Goal: Transaction & Acquisition: Purchase product/service

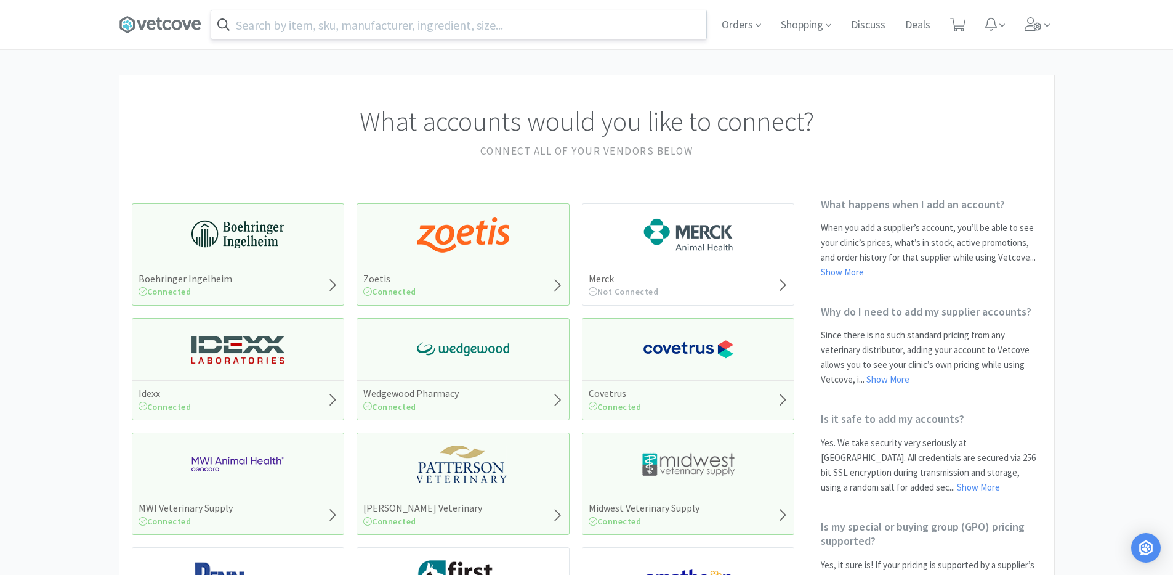
click at [528, 36] on input "text" at bounding box center [458, 24] width 495 height 28
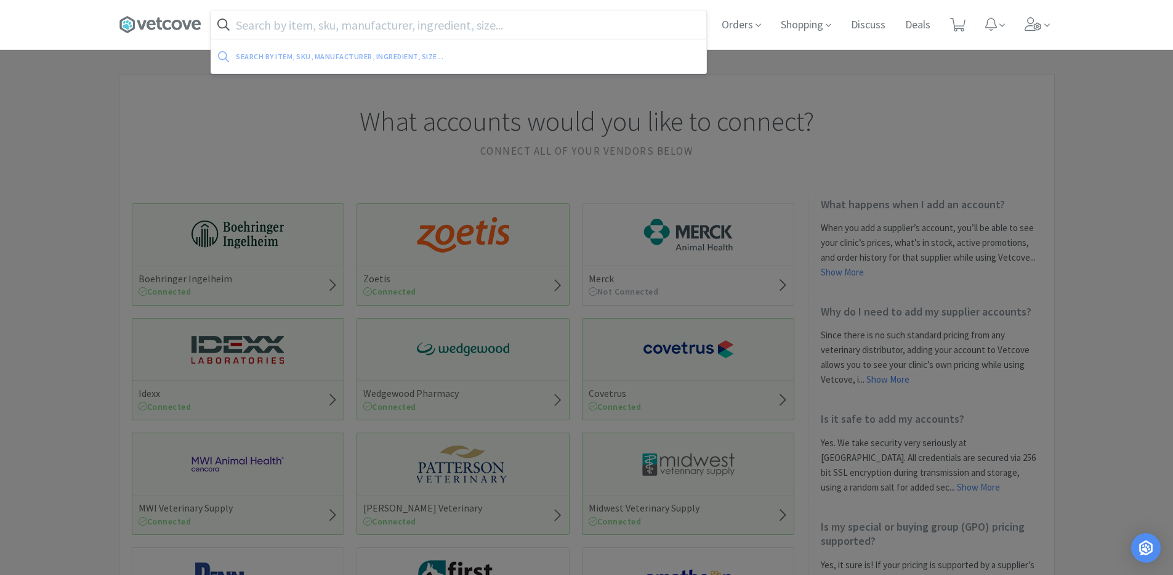
click at [374, 23] on input "text" at bounding box center [458, 24] width 495 height 28
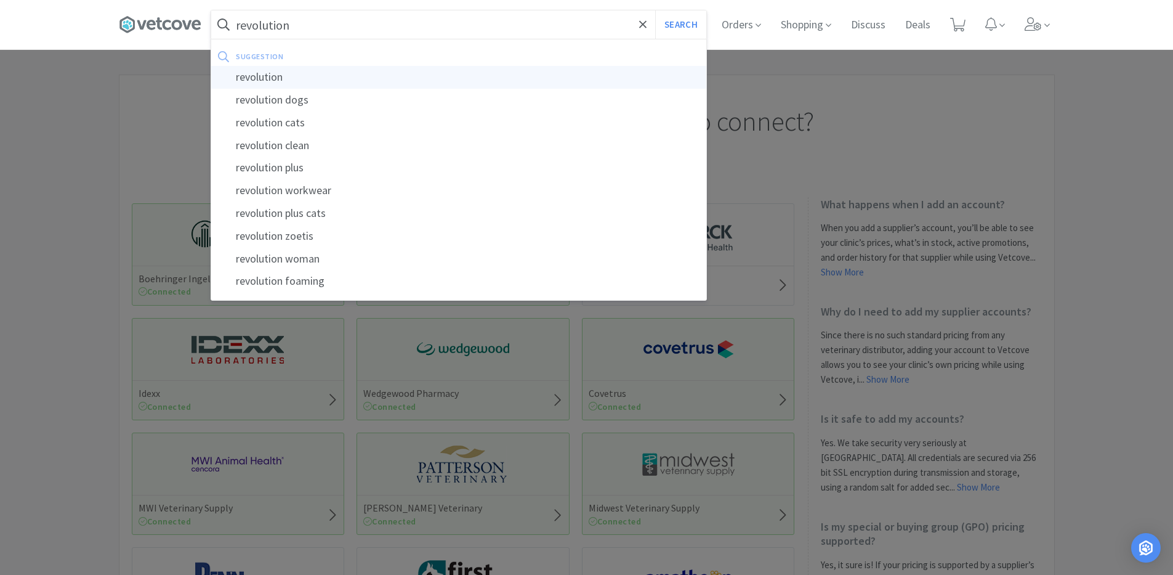
type input "revolution"
click at [329, 70] on div "revolution" at bounding box center [458, 77] width 495 height 23
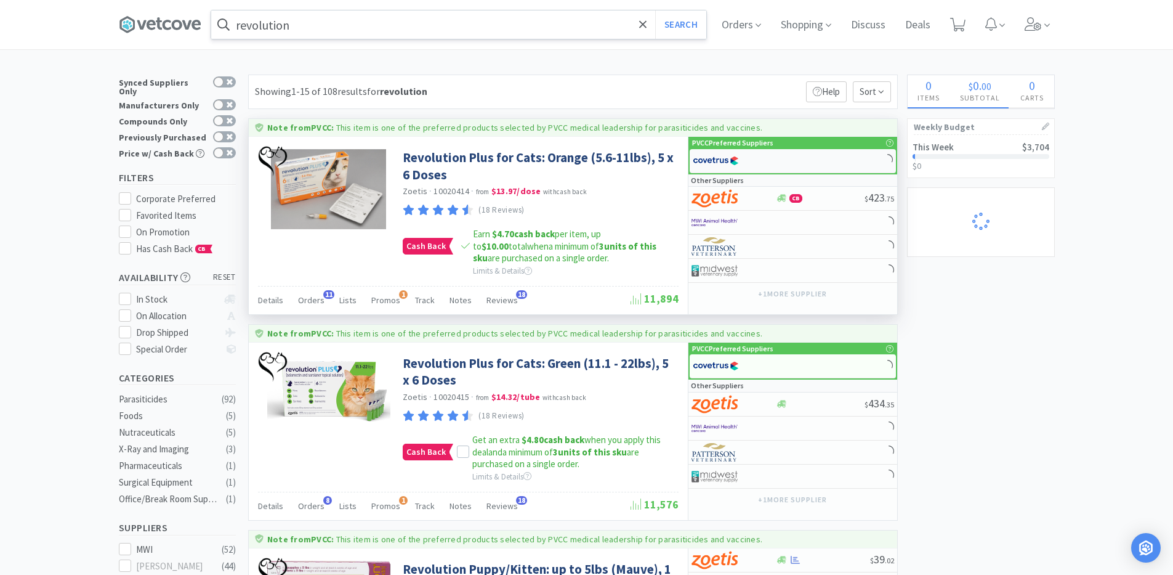
click at [766, 158] on div at bounding box center [734, 160] width 83 height 21
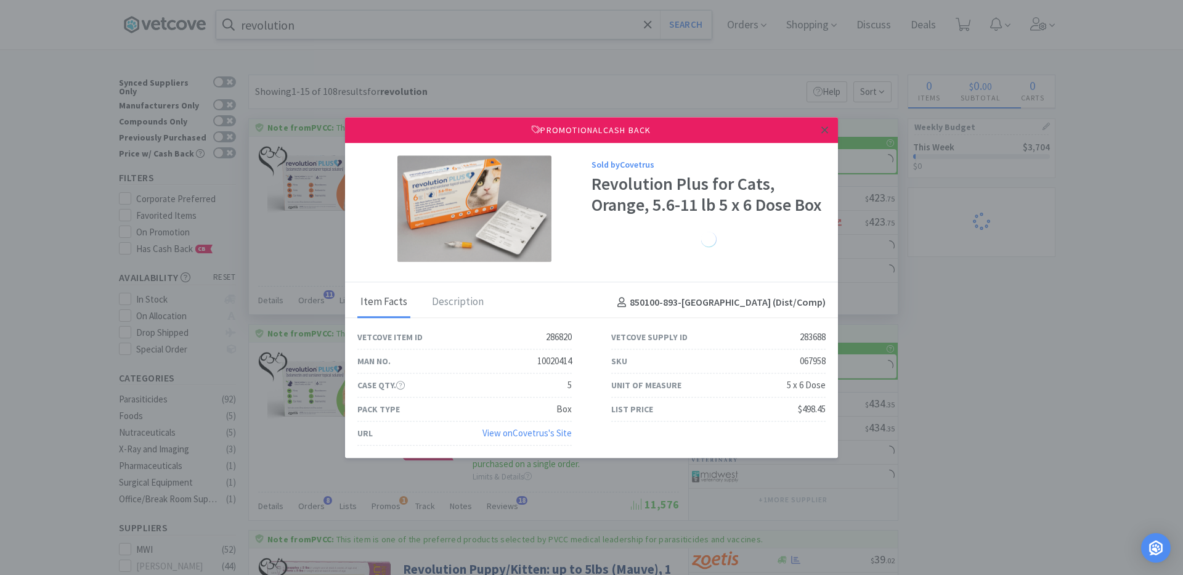
click at [824, 125] on icon at bounding box center [824, 129] width 7 height 11
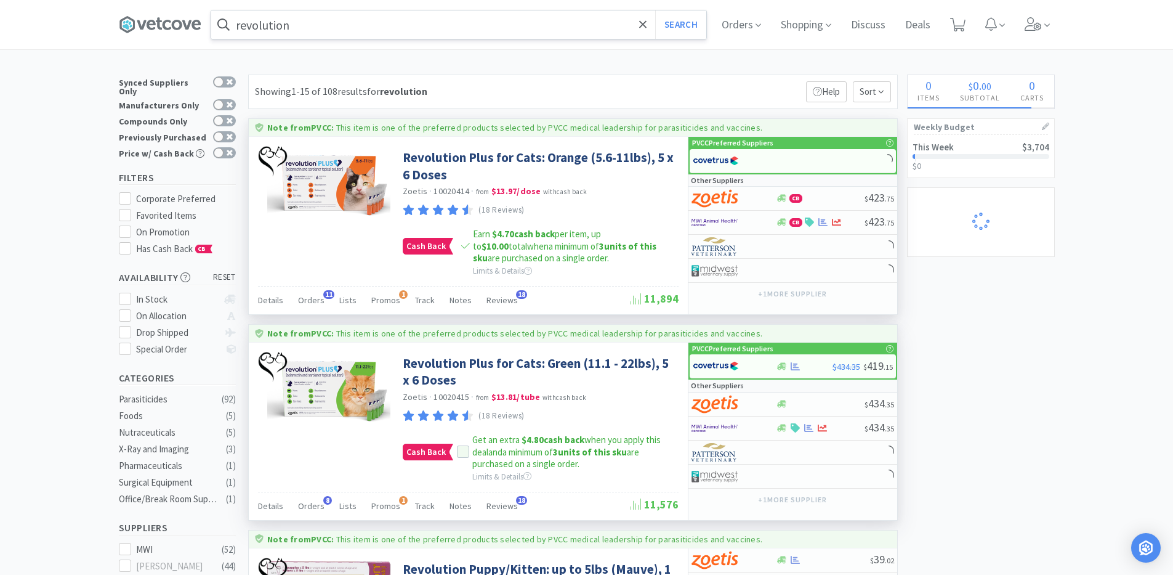
click at [463, 444] on div "Cash Back Get an extra $4.80 cash back when you apply this deal and a minimum o…" at bounding box center [539, 452] width 273 height 36
click at [464, 453] on icon at bounding box center [463, 452] width 9 height 9
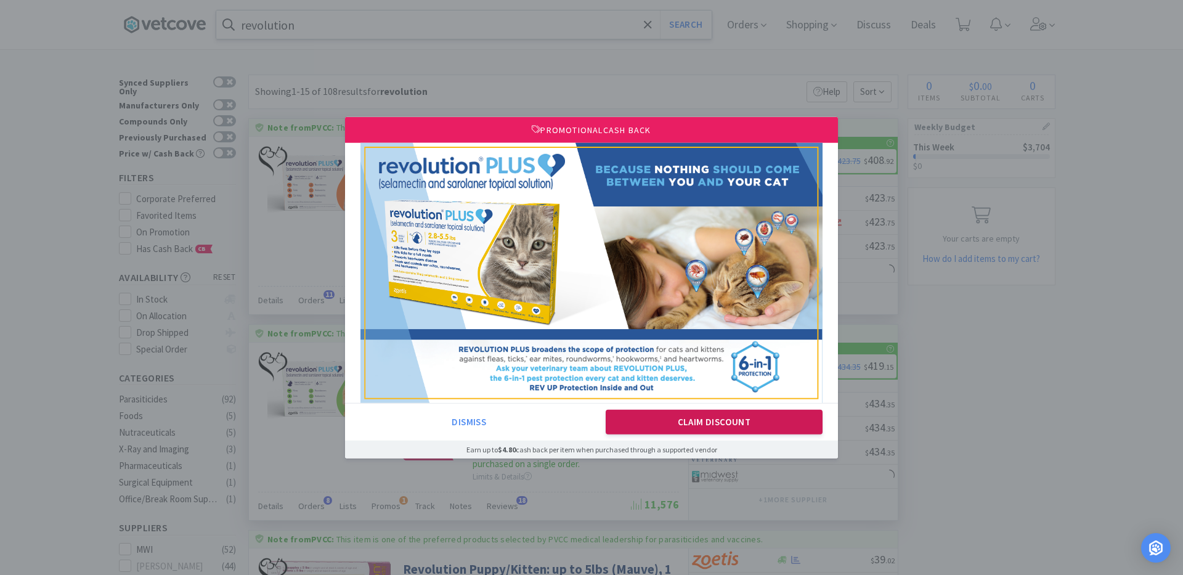
click at [652, 419] on button "Claim Discount" at bounding box center [713, 422] width 217 height 25
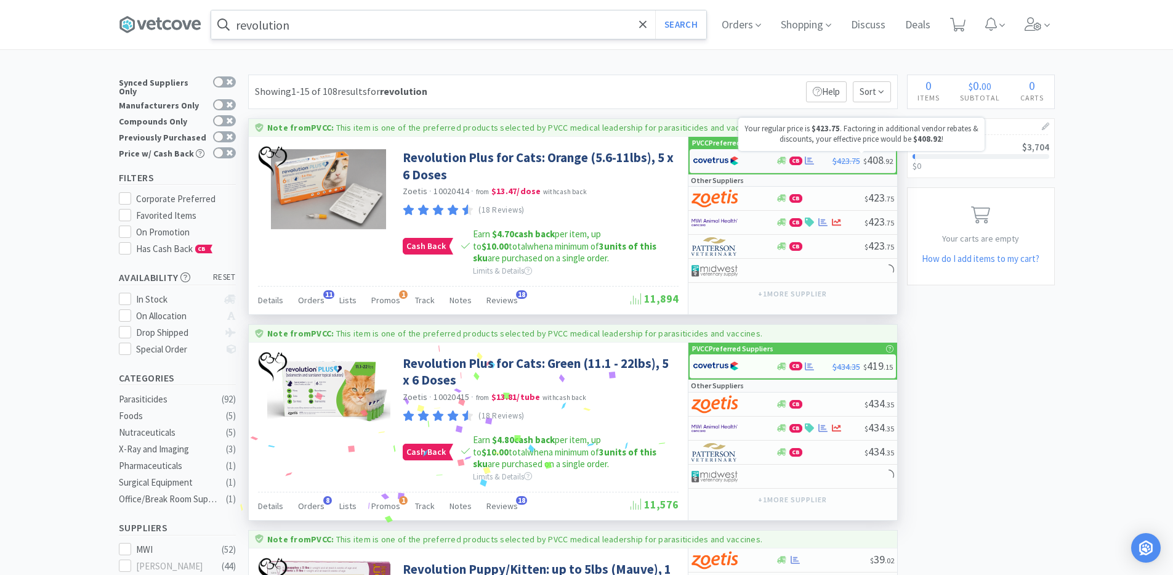
click at [843, 166] on span "$423.75" at bounding box center [847, 160] width 28 height 11
select select "1"
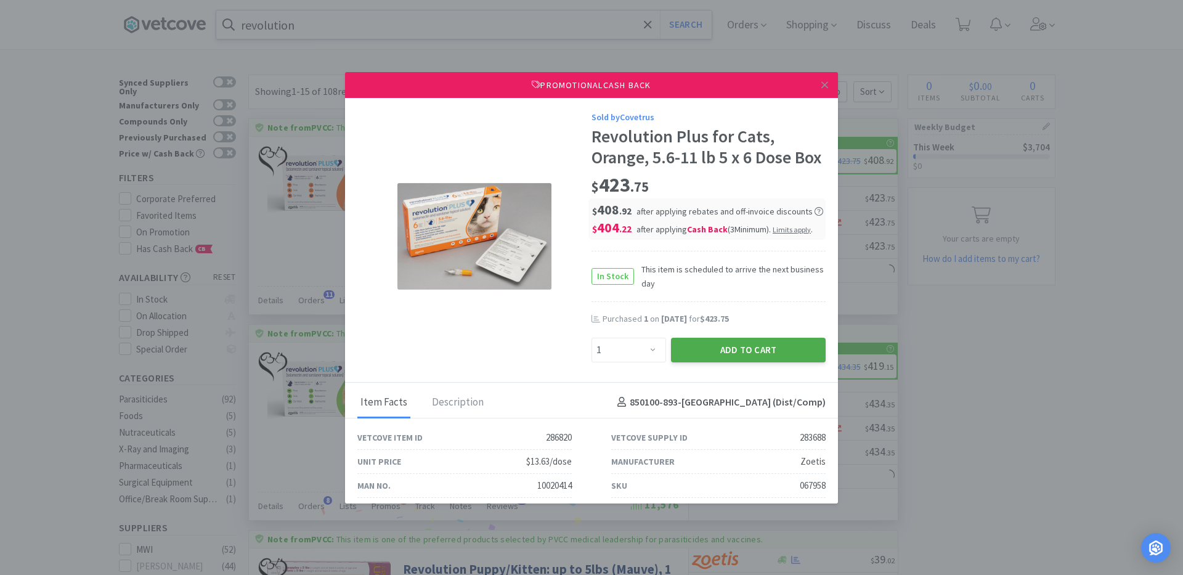
click at [732, 362] on button "Add to Cart" at bounding box center [748, 350] width 155 height 25
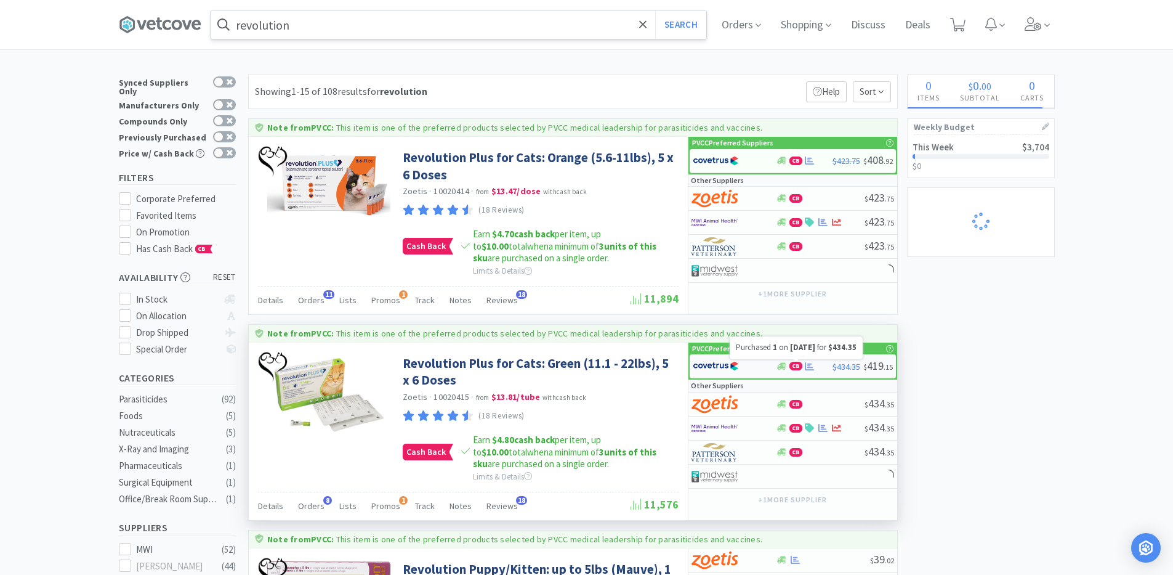
click at [809, 370] on icon at bounding box center [809, 366] width 9 height 9
select select "1"
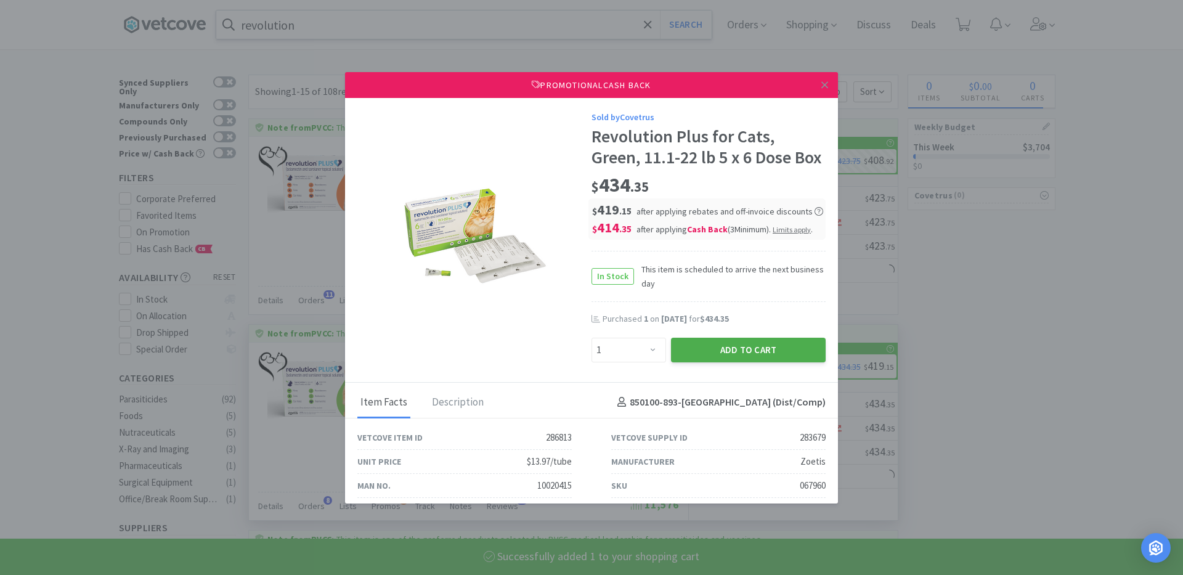
drag, startPoint x: 809, startPoint y: 370, endPoint x: 731, endPoint y: 376, distance: 77.8
click at [731, 362] on button "Add to Cart" at bounding box center [748, 350] width 155 height 25
select select "1"
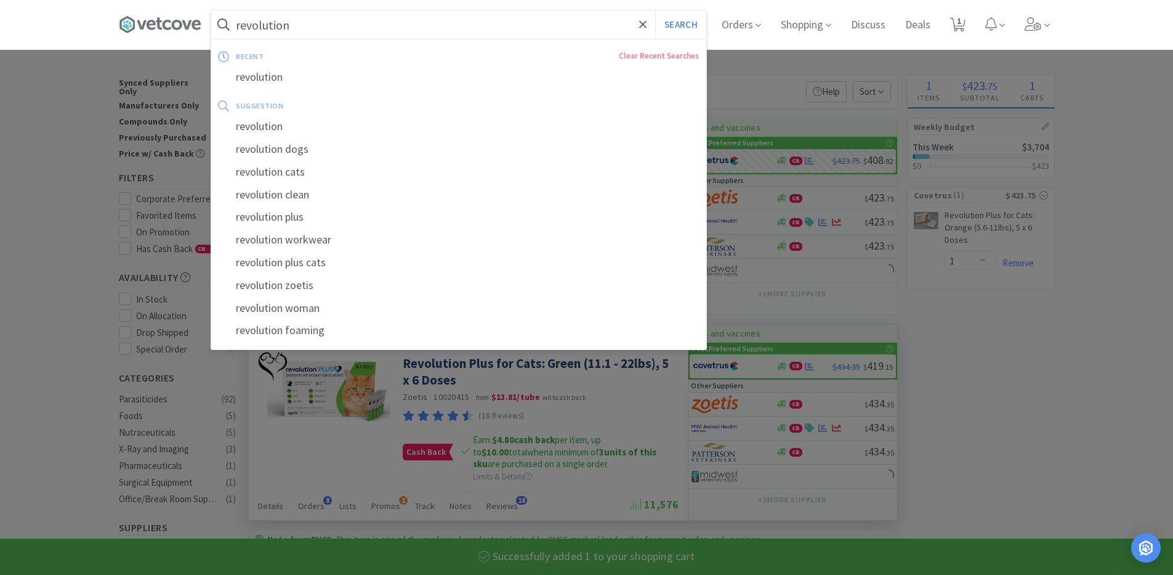
click at [360, 24] on input "revolution" at bounding box center [458, 24] width 495 height 28
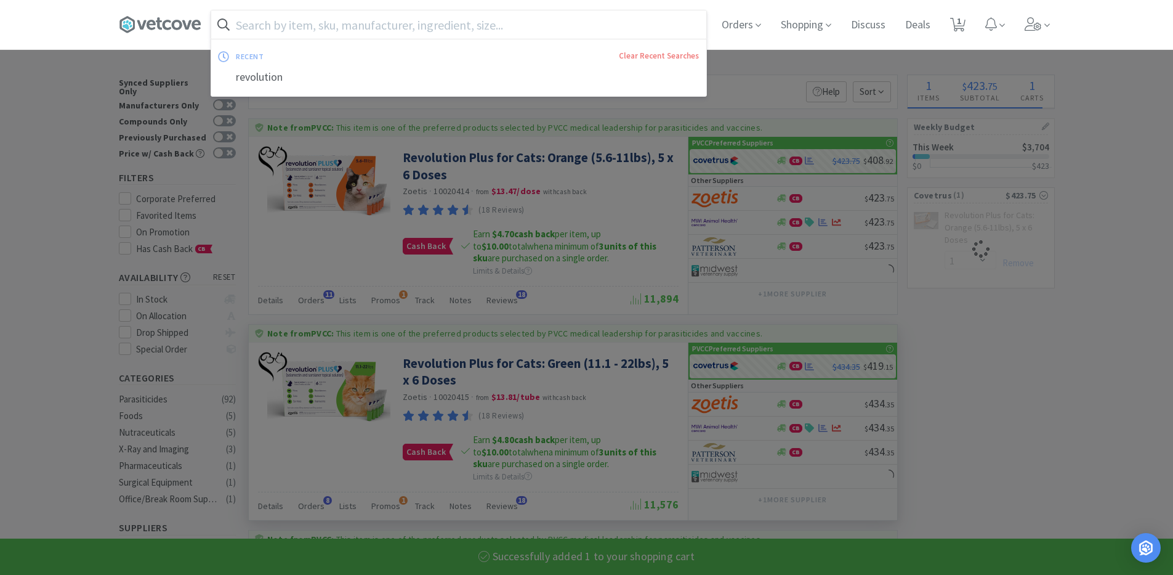
select select "1"
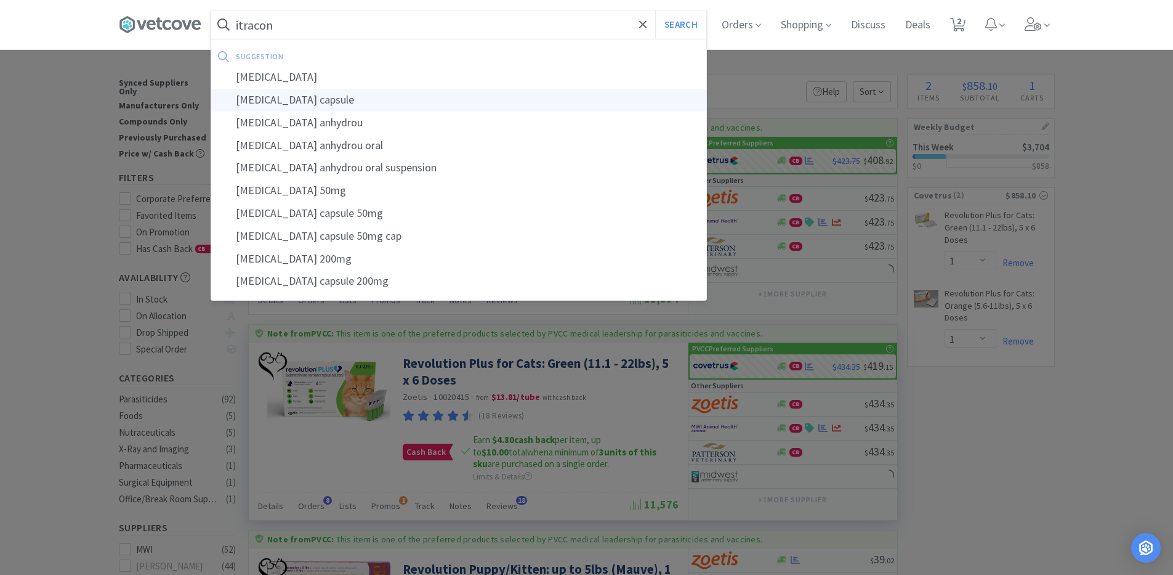
click at [317, 103] on div "[MEDICAL_DATA] capsule" at bounding box center [458, 100] width 495 height 23
type input "[MEDICAL_DATA] capsule"
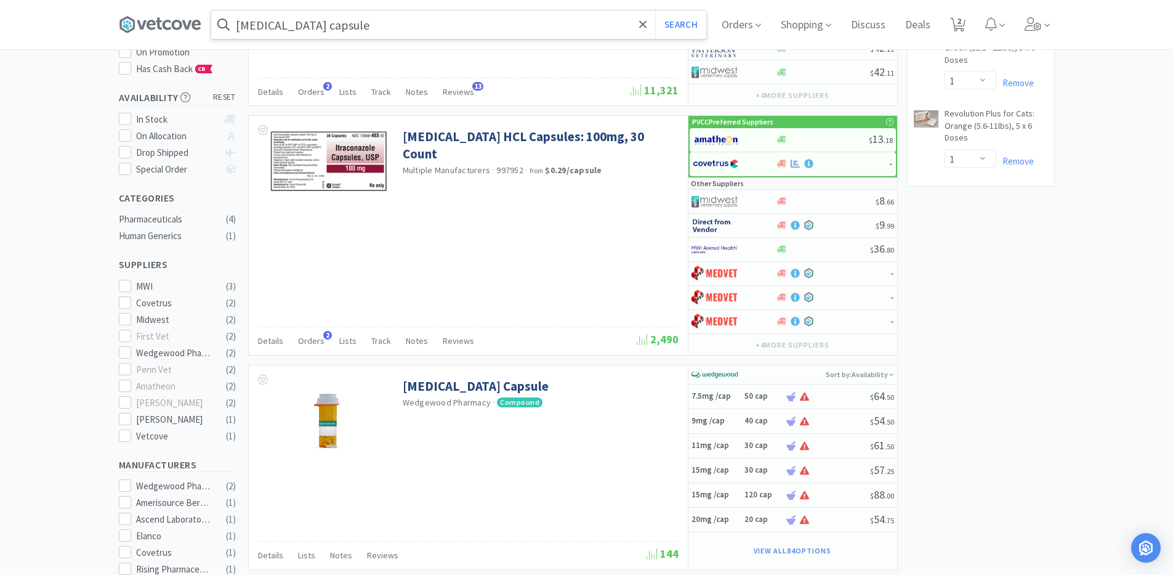
scroll to position [178, 0]
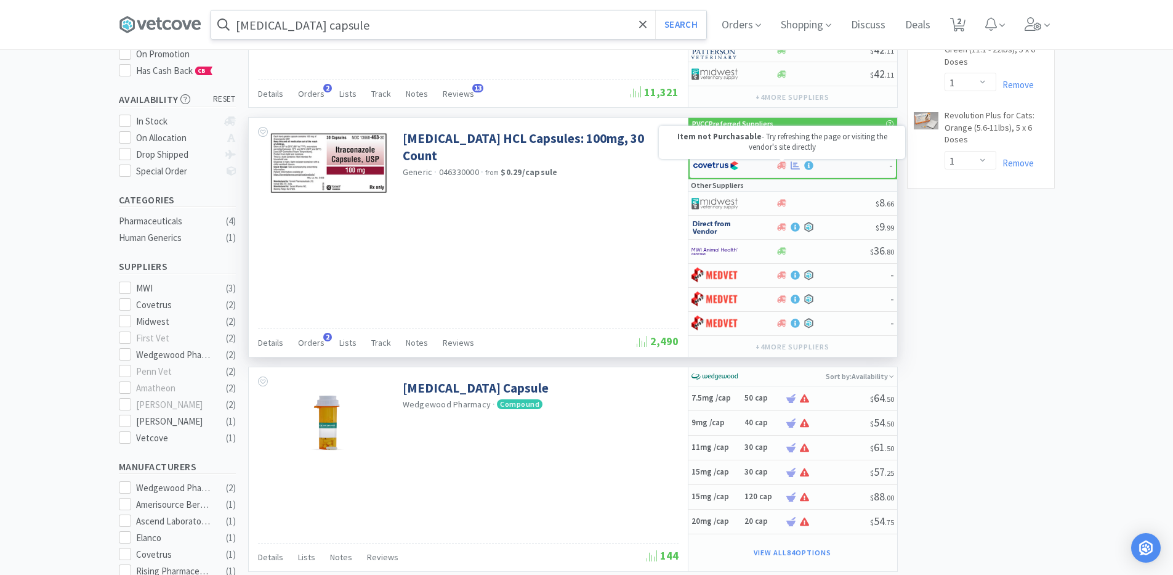
click at [778, 169] on icon at bounding box center [781, 165] width 9 height 9
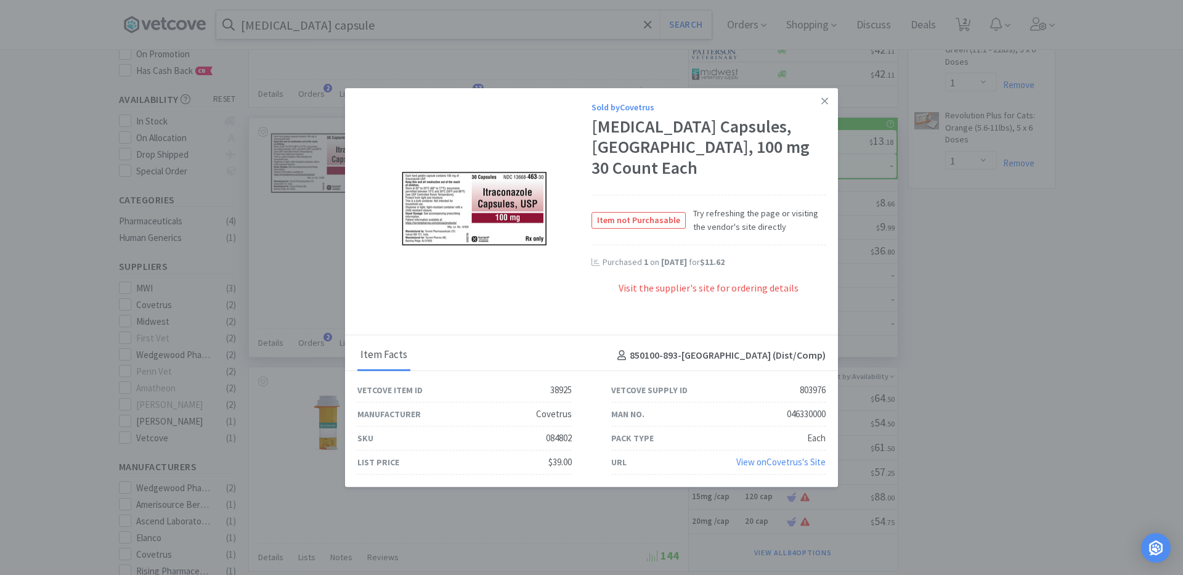
click at [774, 269] on div "Purchased 1 on [DATE] for $11.62" at bounding box center [708, 269] width 234 height 25
click at [774, 281] on div "Visit the supplier's site for ordering details" at bounding box center [708, 295] width 234 height 28
click at [823, 107] on icon at bounding box center [824, 100] width 7 height 11
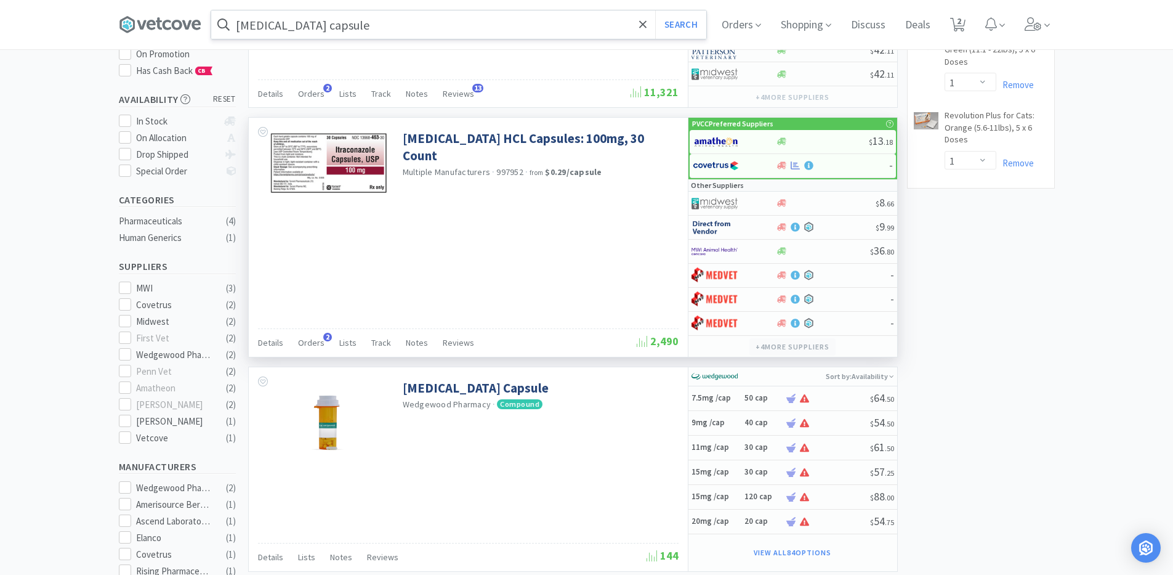
click at [774, 340] on button "+ 4 more supplier s" at bounding box center [793, 346] width 86 height 17
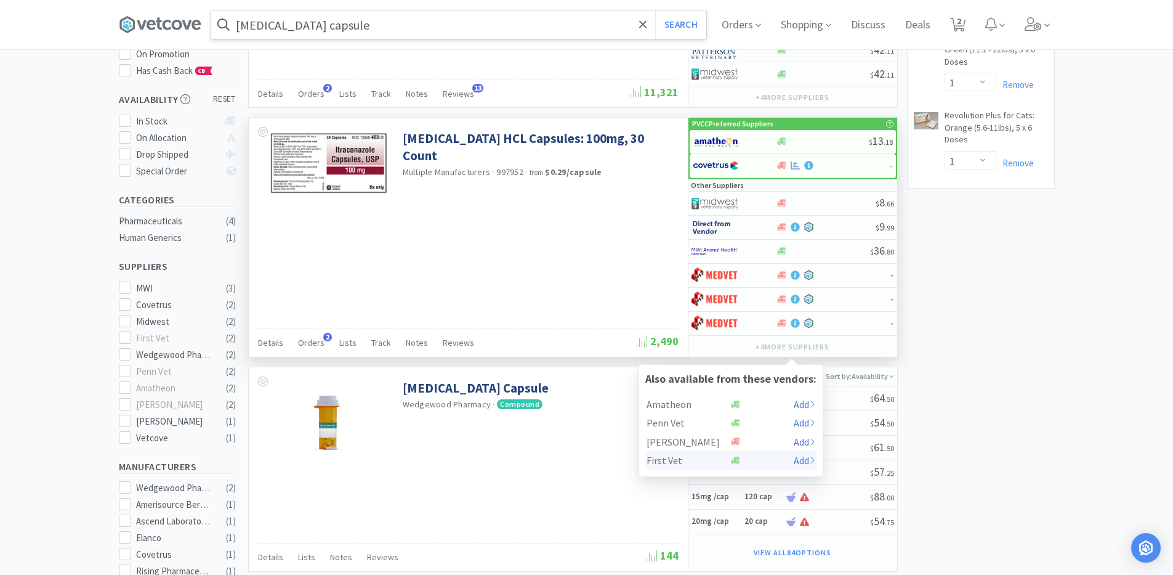
click at [737, 468] on div "First Vet Add" at bounding box center [730, 460] width 171 height 18
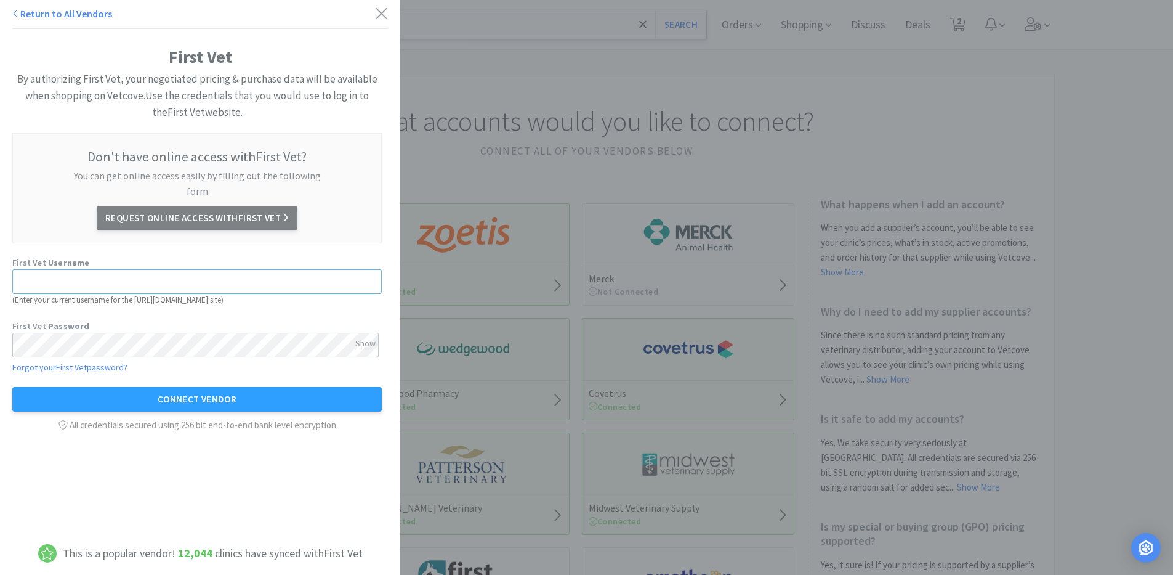
type input "[EMAIL_ADDRESS][DOMAIN_NAME]"
click at [379, 18] on div "Return to All Vendors" at bounding box center [200, 14] width 400 height 29
click at [375, 15] on icon at bounding box center [381, 13] width 13 height 17
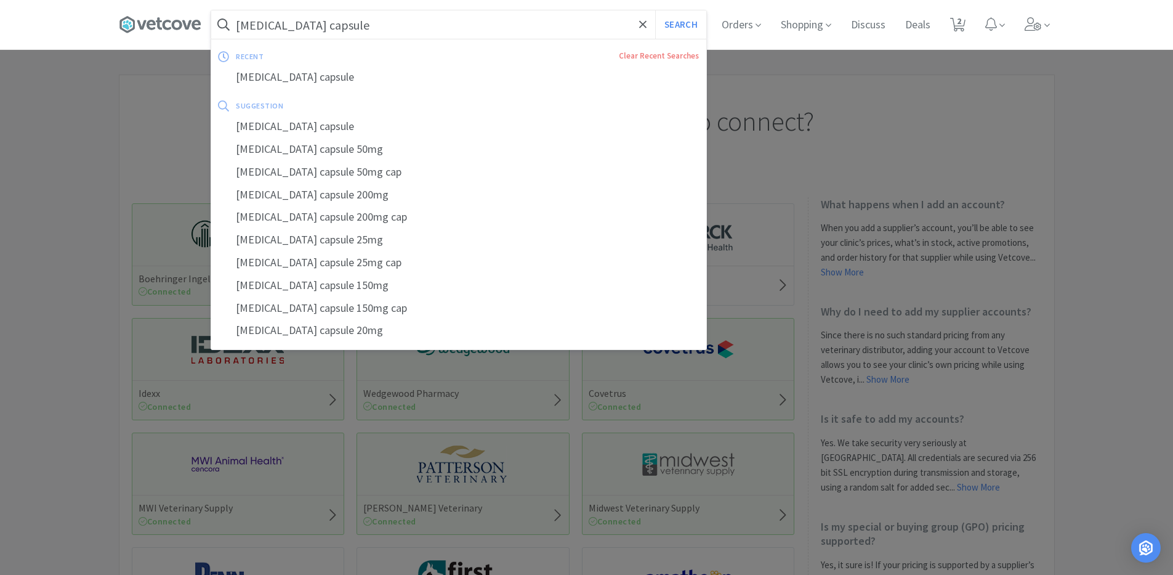
click at [373, 15] on input "[MEDICAL_DATA] capsule" at bounding box center [458, 24] width 495 height 28
click at [354, 88] on div "[MEDICAL_DATA] capsule" at bounding box center [458, 77] width 495 height 23
select select "1"
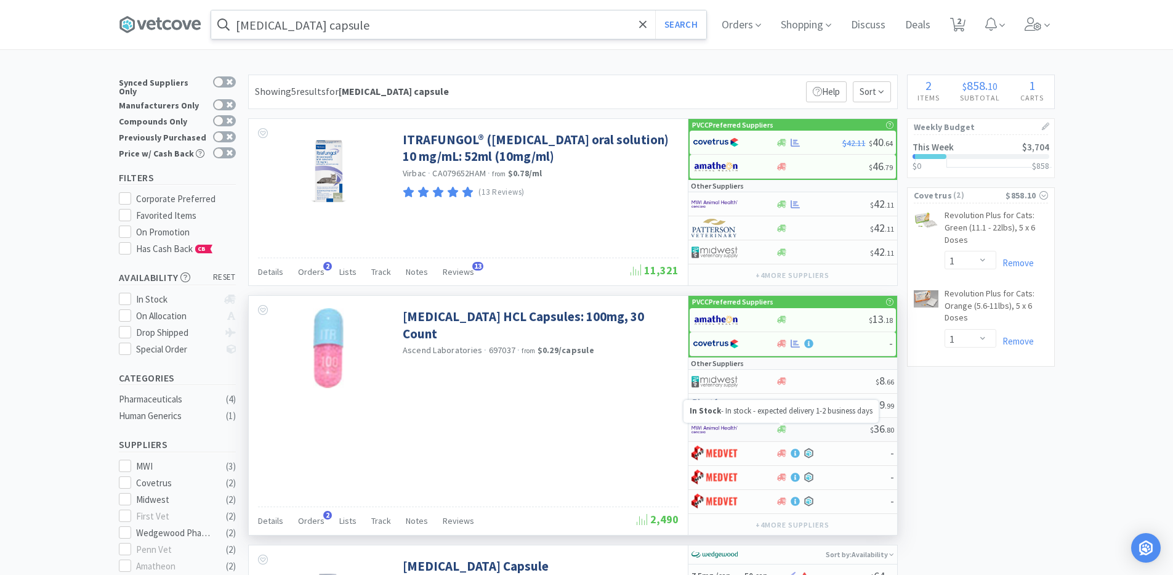
click at [786, 428] on icon at bounding box center [781, 429] width 9 height 7
select select "1"
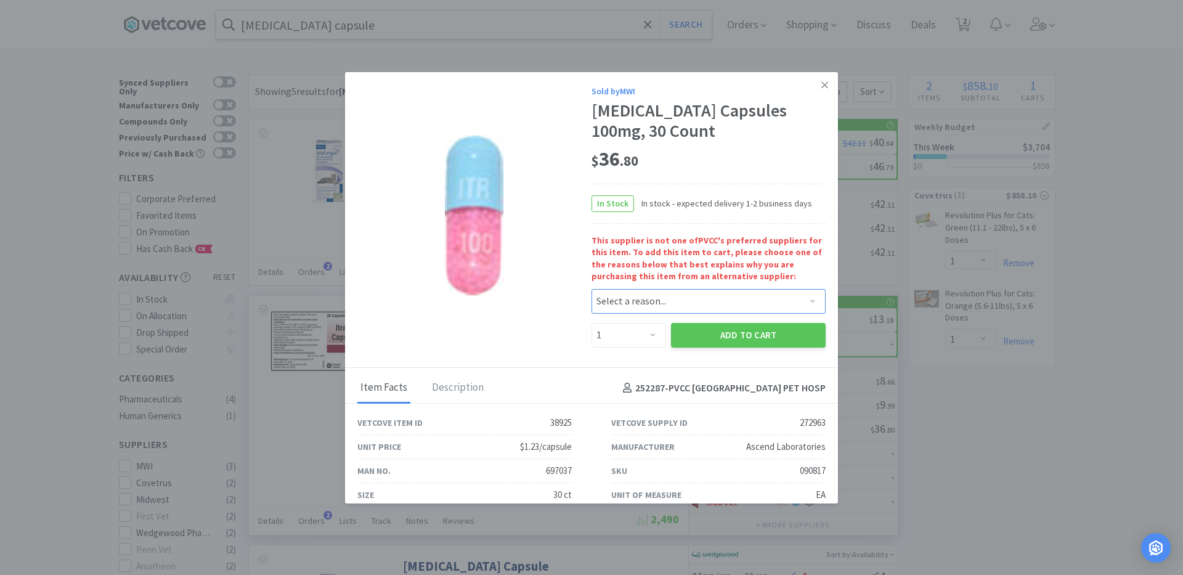
click at [642, 297] on select "Select a reason... Availability - This item is out of stock at the preferred su…" at bounding box center [708, 301] width 234 height 25
select select "availability"
click at [591, 289] on select "Select a reason... Availability - This item is out of stock at the preferred su…" at bounding box center [708, 301] width 234 height 25
click at [641, 346] on select "Enter Quantity 1 2 3 4 5 6 7 8 9 10 11 12 13 14 15 16 17 18 19 20 Enter Quantity" at bounding box center [628, 335] width 75 height 25
select select "4"
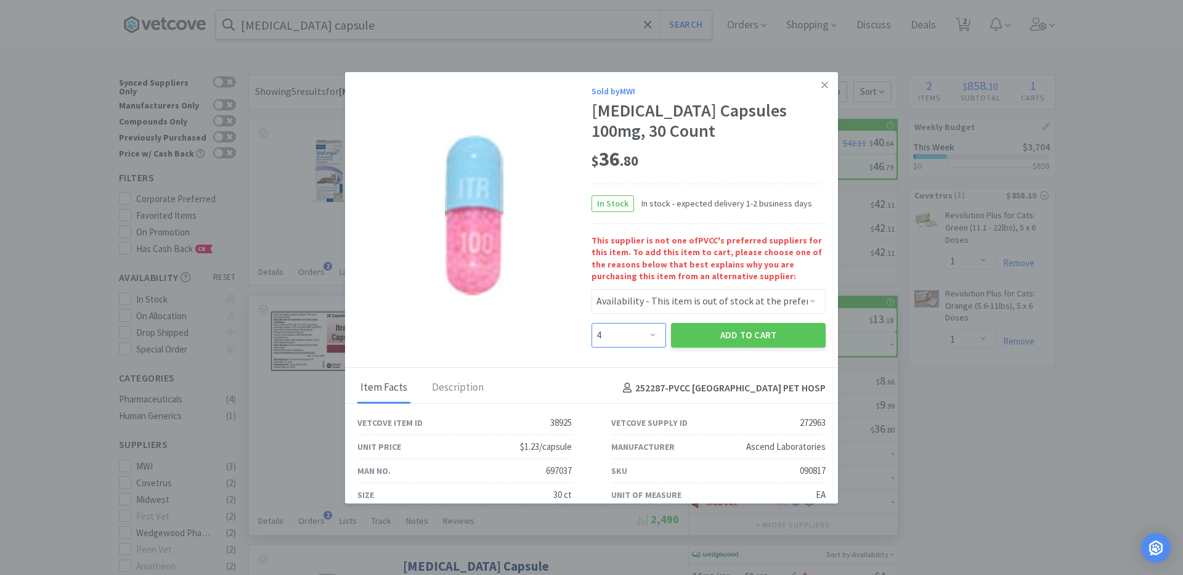
click at [591, 323] on select "Enter Quantity 1 2 3 4 5 6 7 8 9 10 11 12 13 14 15 16 17 18 19 20 Enter Quantity" at bounding box center [628, 335] width 75 height 25
click at [688, 331] on button "Add to Cart" at bounding box center [748, 335] width 155 height 25
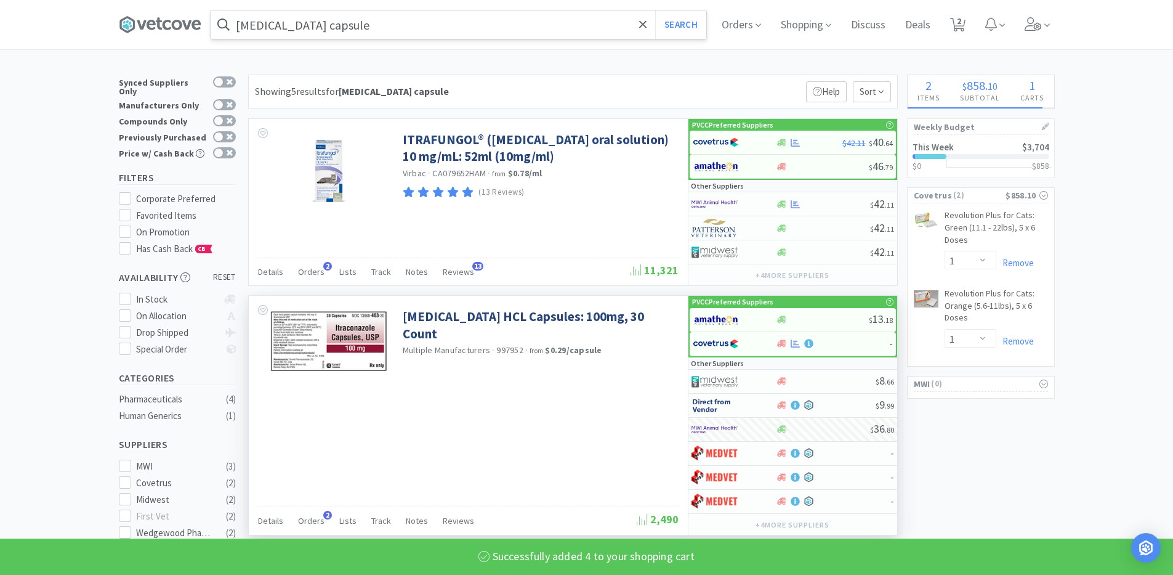
click at [345, 26] on input "[MEDICAL_DATA] capsule" at bounding box center [458, 24] width 495 height 28
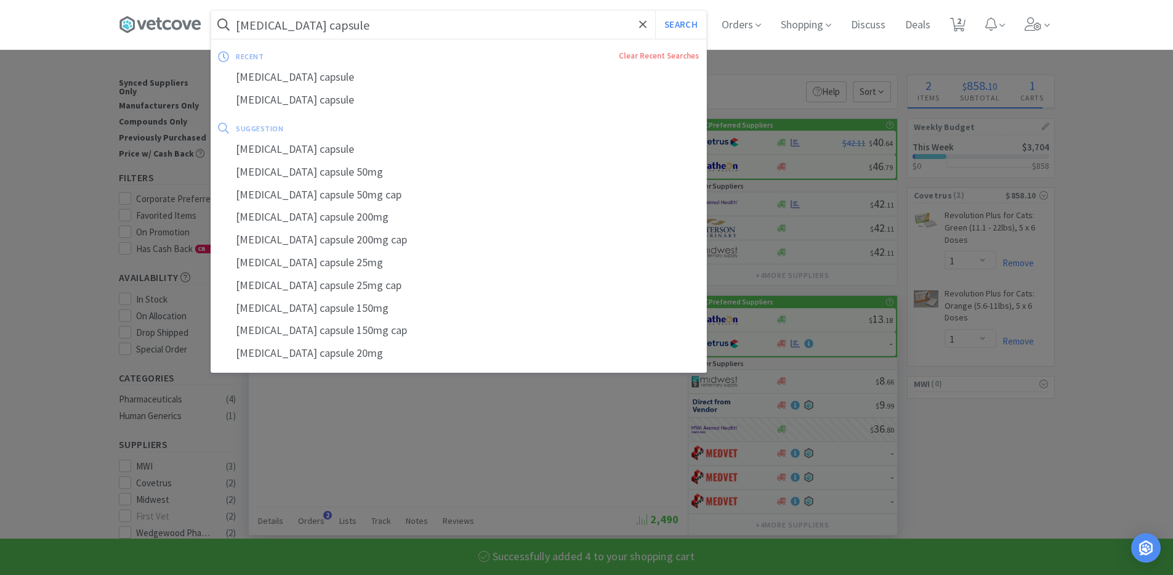
select select "4"
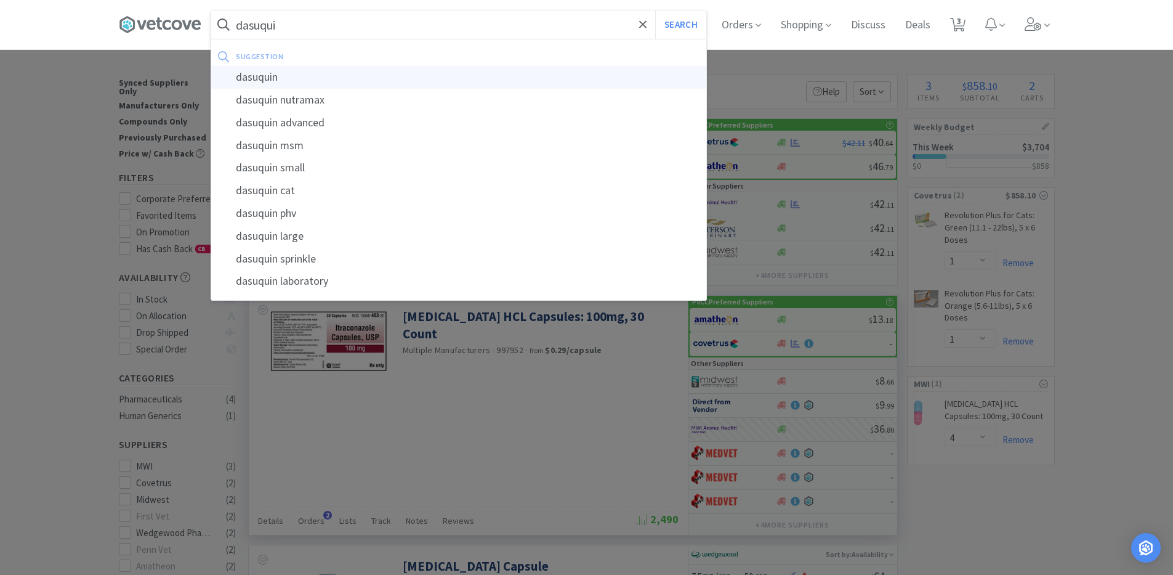
click at [280, 76] on div "dasuquin" at bounding box center [458, 77] width 495 height 23
type input "dasuquin"
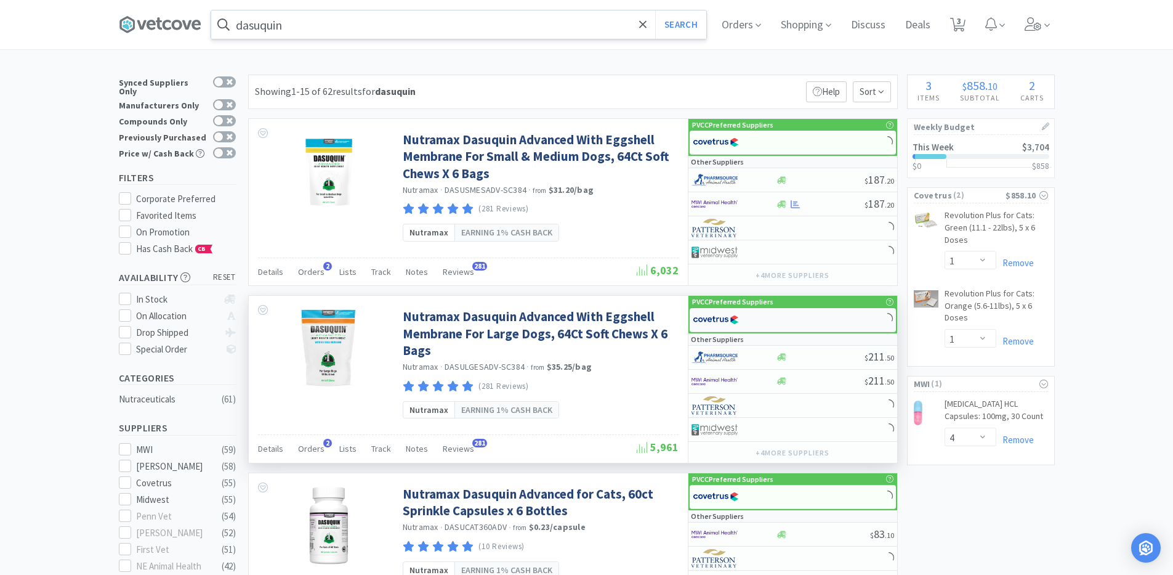
click at [800, 322] on div at bounding box center [793, 320] width 206 height 24
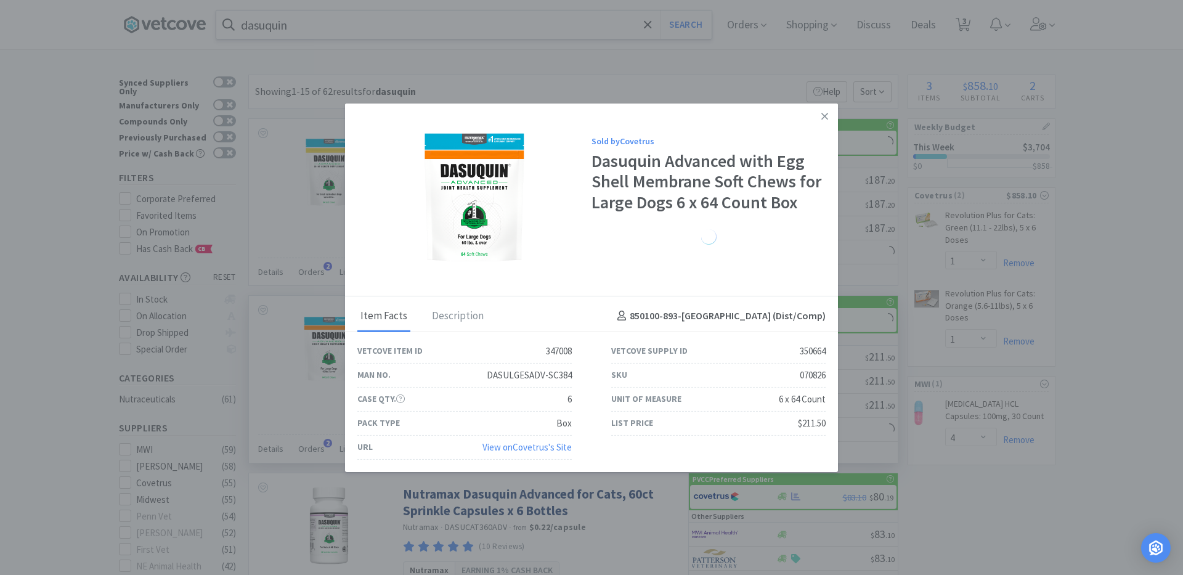
select select "1"
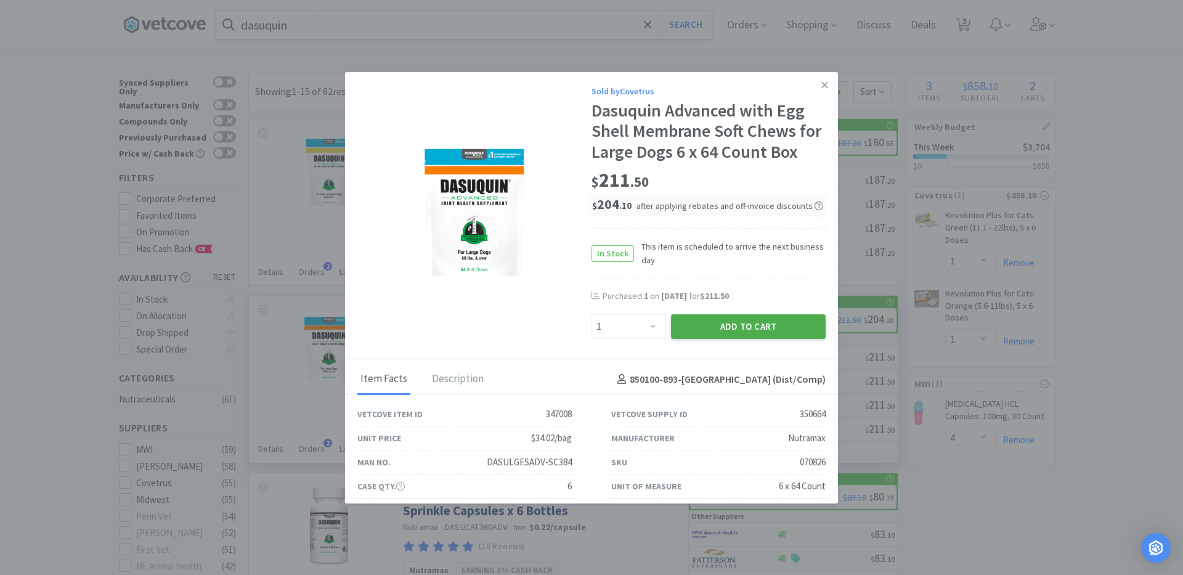
click at [700, 339] on button "Add to Cart" at bounding box center [748, 326] width 155 height 25
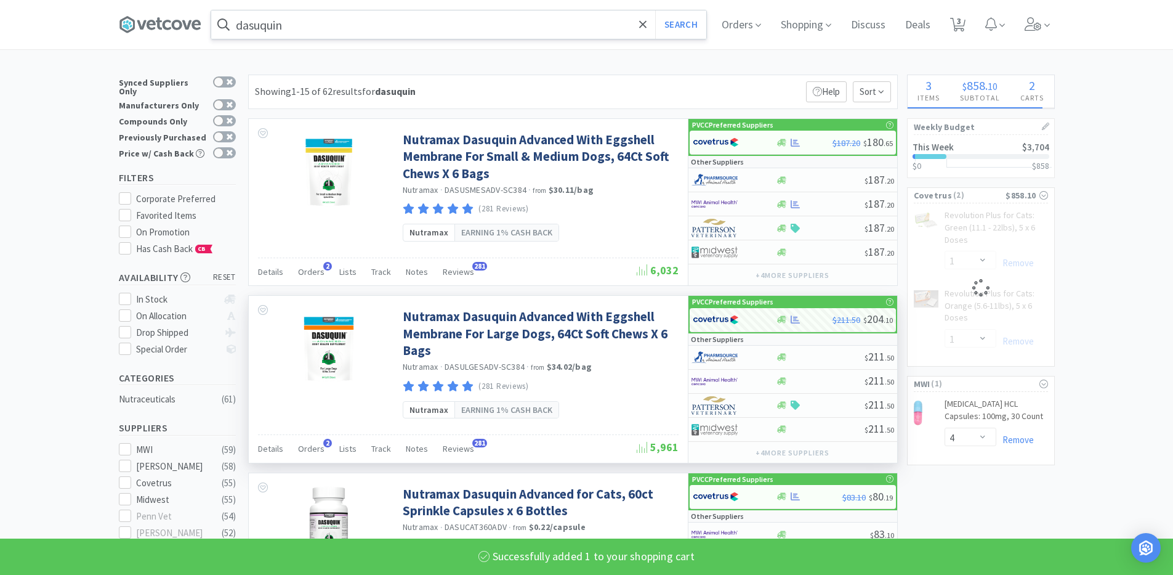
select select "1"
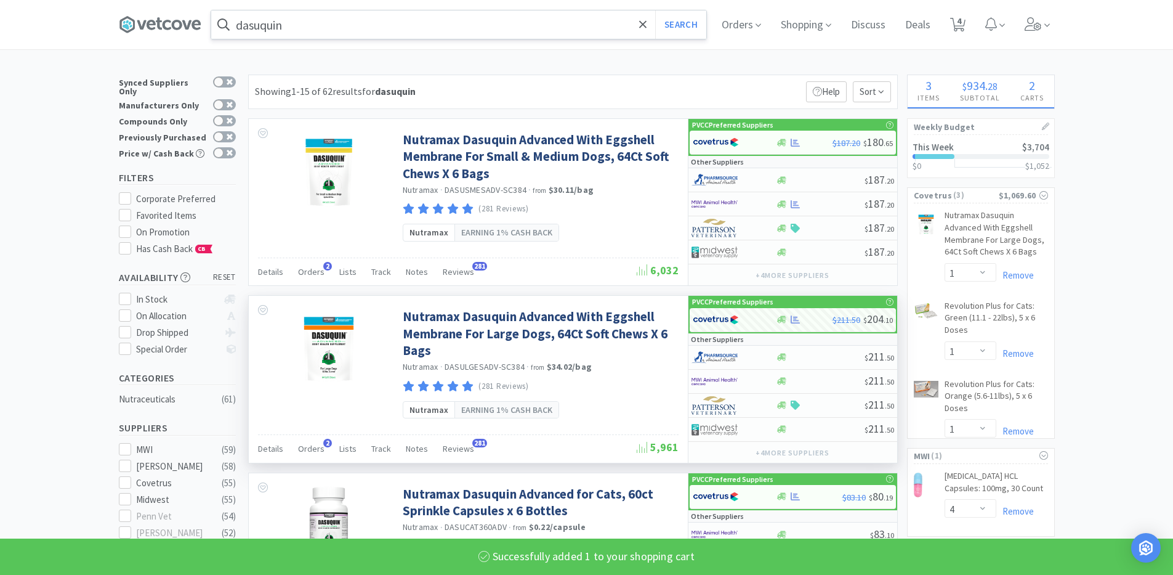
click at [338, 12] on input "dasuquin" at bounding box center [458, 24] width 495 height 28
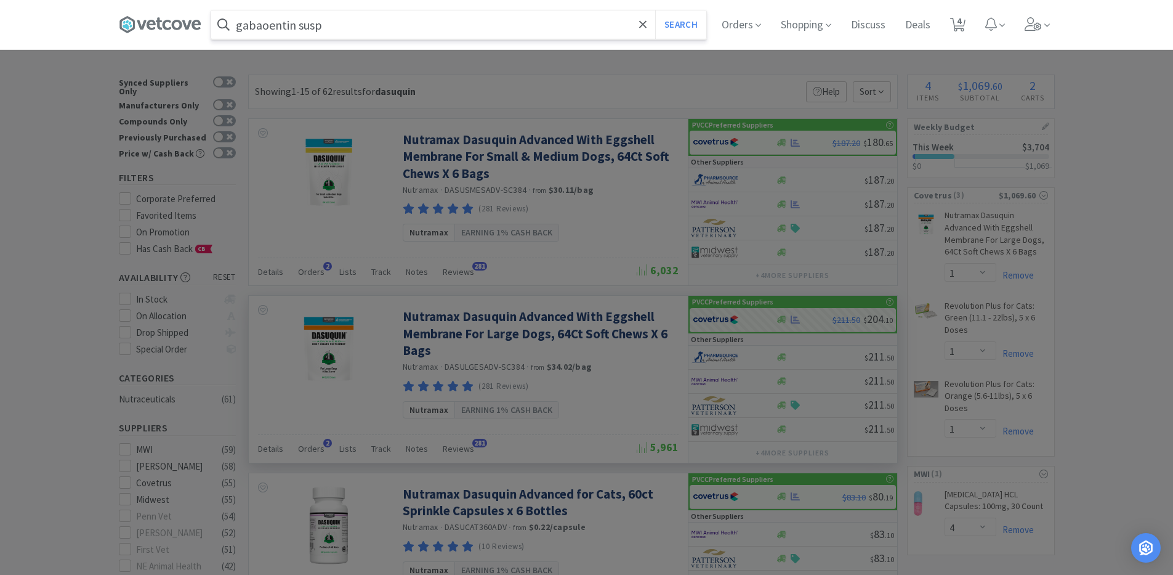
type input "gabaoentin susp"
click at [655, 10] on button "Search" at bounding box center [680, 24] width 51 height 28
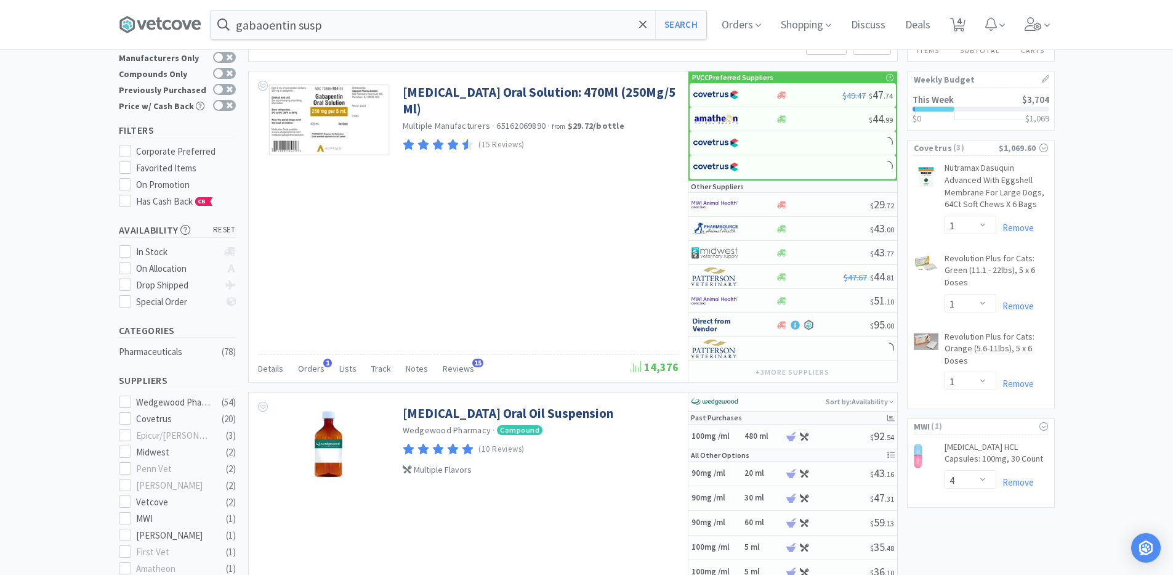
scroll to position [123, 0]
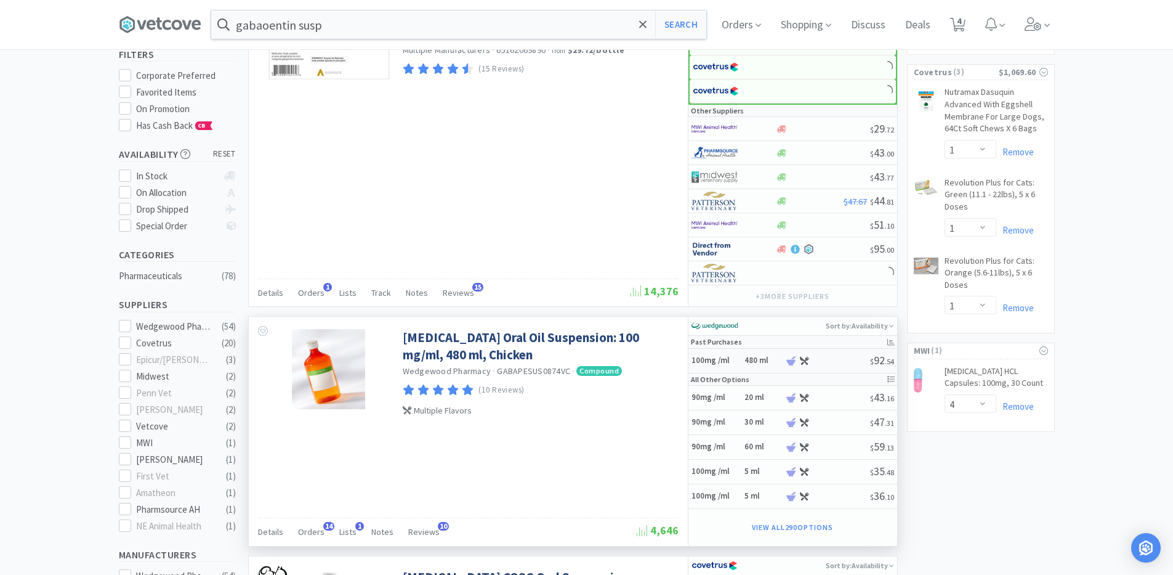
click at [772, 360] on h6 "480 ml" at bounding box center [763, 360] width 37 height 10
select select "14"
select select "1"
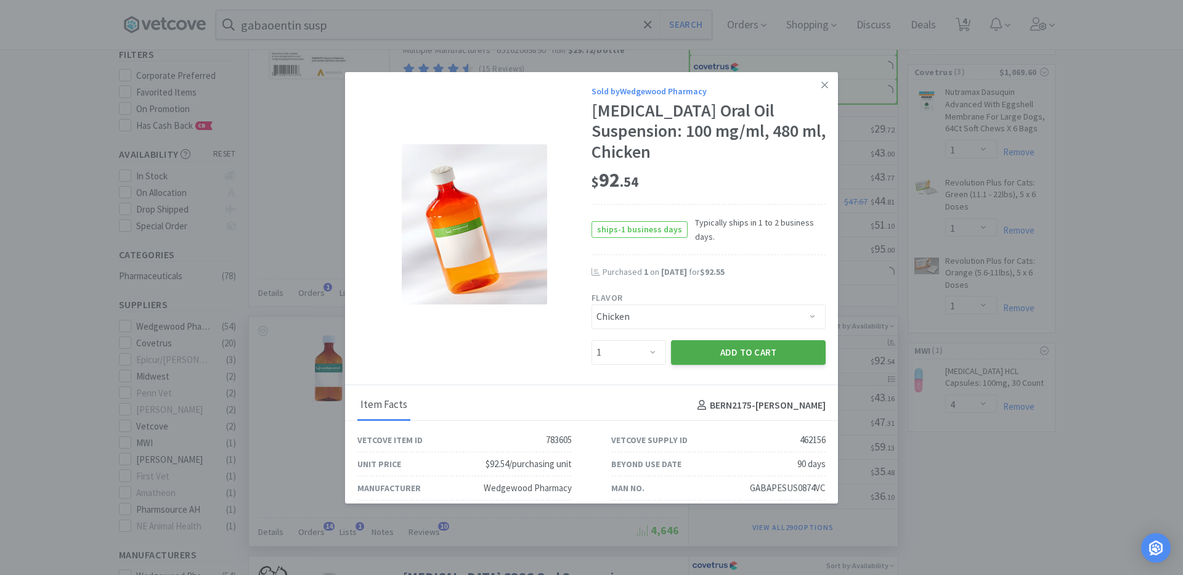
click at [740, 354] on button "Add to Cart" at bounding box center [748, 352] width 155 height 25
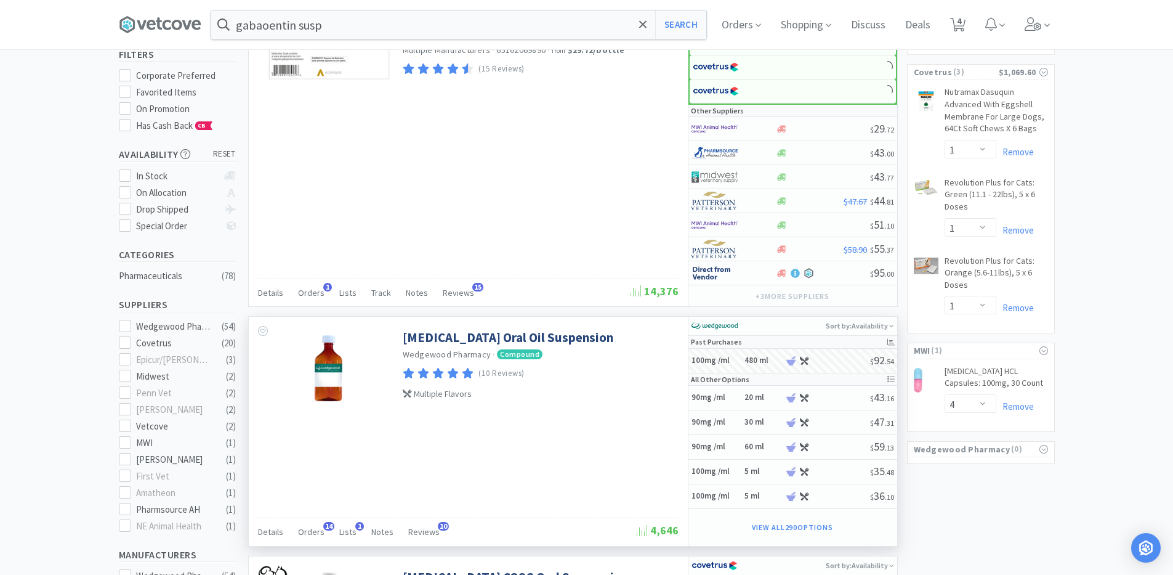
select select "1"
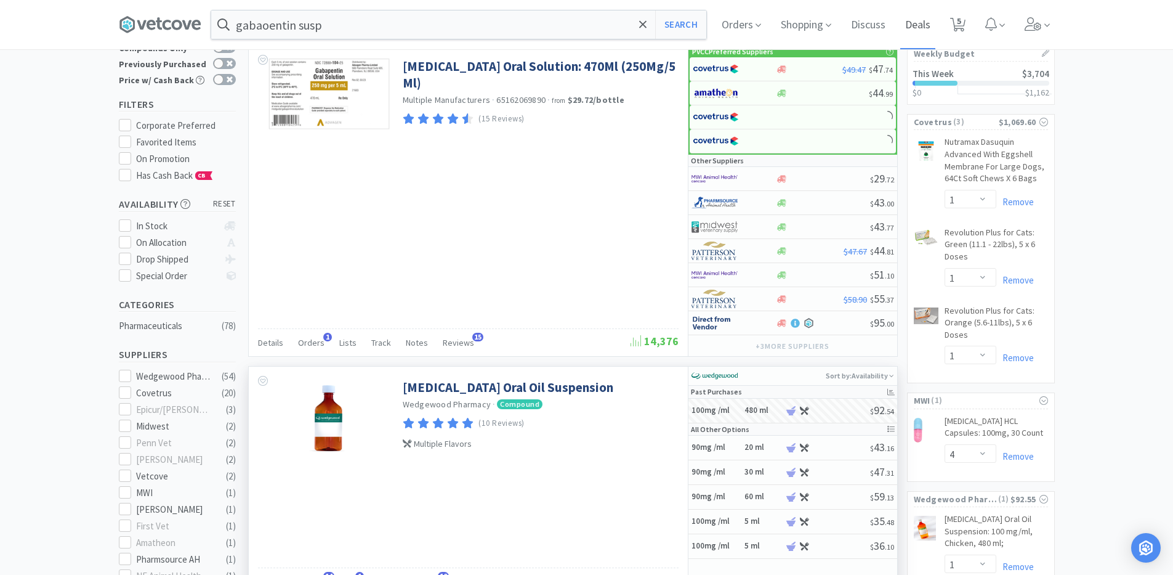
scroll to position [62, 0]
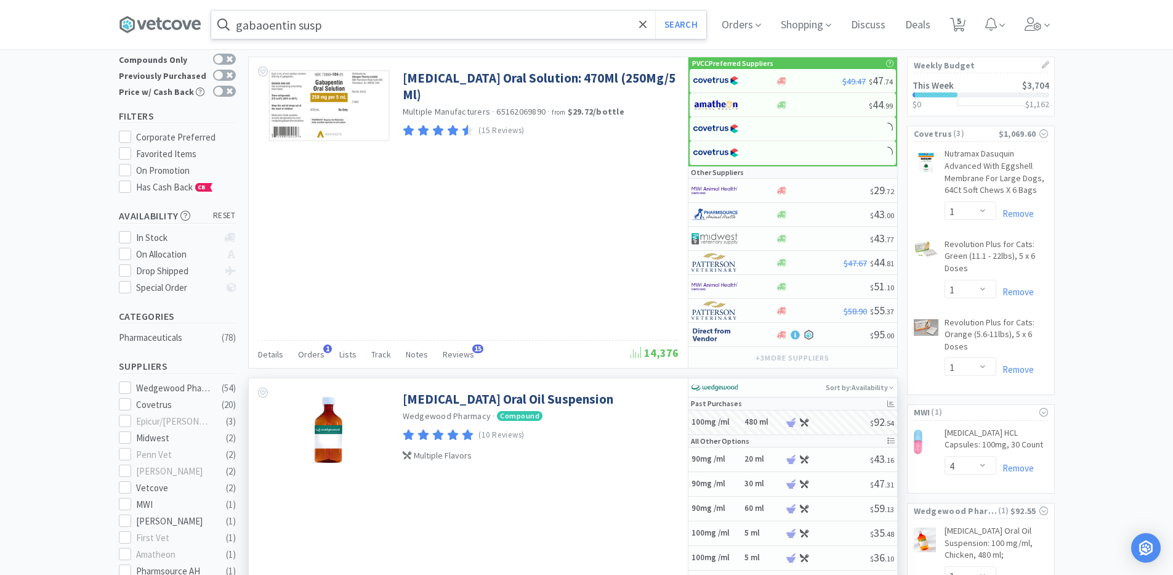
click at [325, 28] on input "gabaoentin susp" at bounding box center [458, 24] width 495 height 28
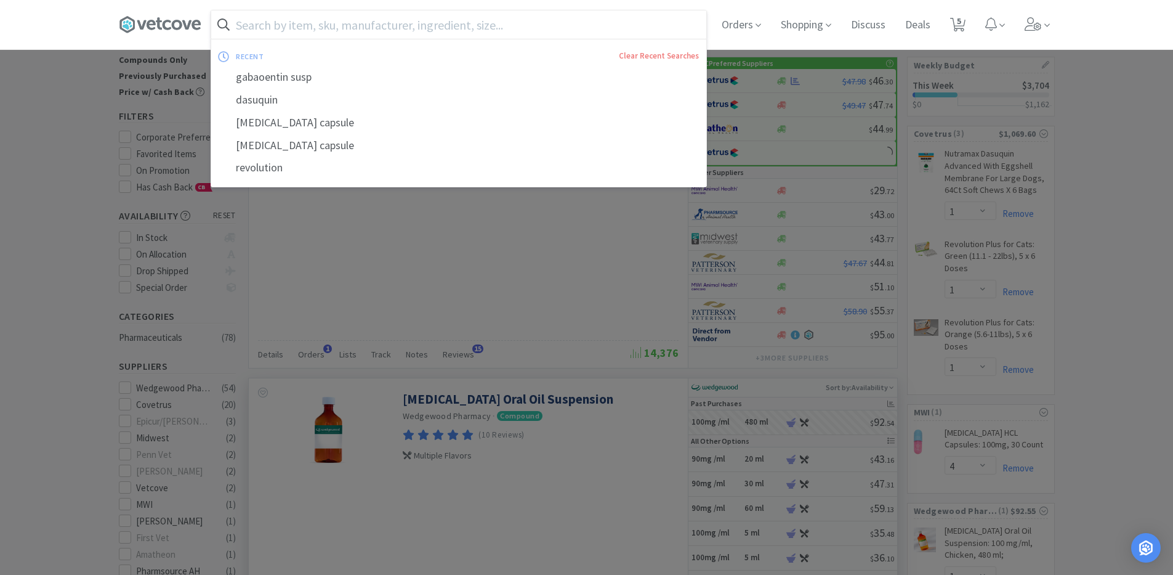
click at [304, 30] on input "text" at bounding box center [458, 24] width 495 height 28
